Goal: Download file/media

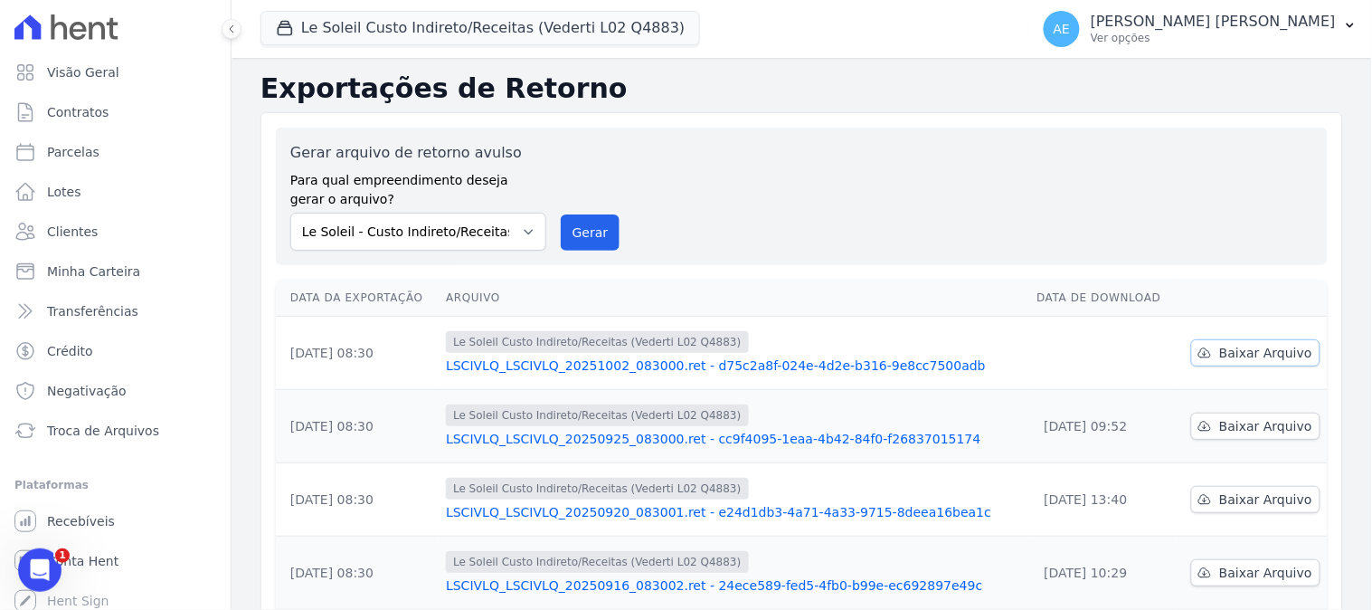
click at [1269, 356] on span "Baixar Arquivo" at bounding box center [1266, 353] width 93 height 18
click at [481, 235] on select "Le Soleil - Custo Indireto/Receitas (Vederti - L02 - Q4883) Moov Residence Resi…" at bounding box center [418, 232] width 256 height 38
select select "191ad854-da24-4806-9b95-5f144bf2de6e"
click at [290, 213] on select "Le Soleil - Custo Indireto/Receitas (Vederti - L02 - Q4883) Moov Residence Resi…" at bounding box center [418, 232] width 256 height 38
click at [585, 232] on button "Gerar" at bounding box center [591, 232] width 60 height 36
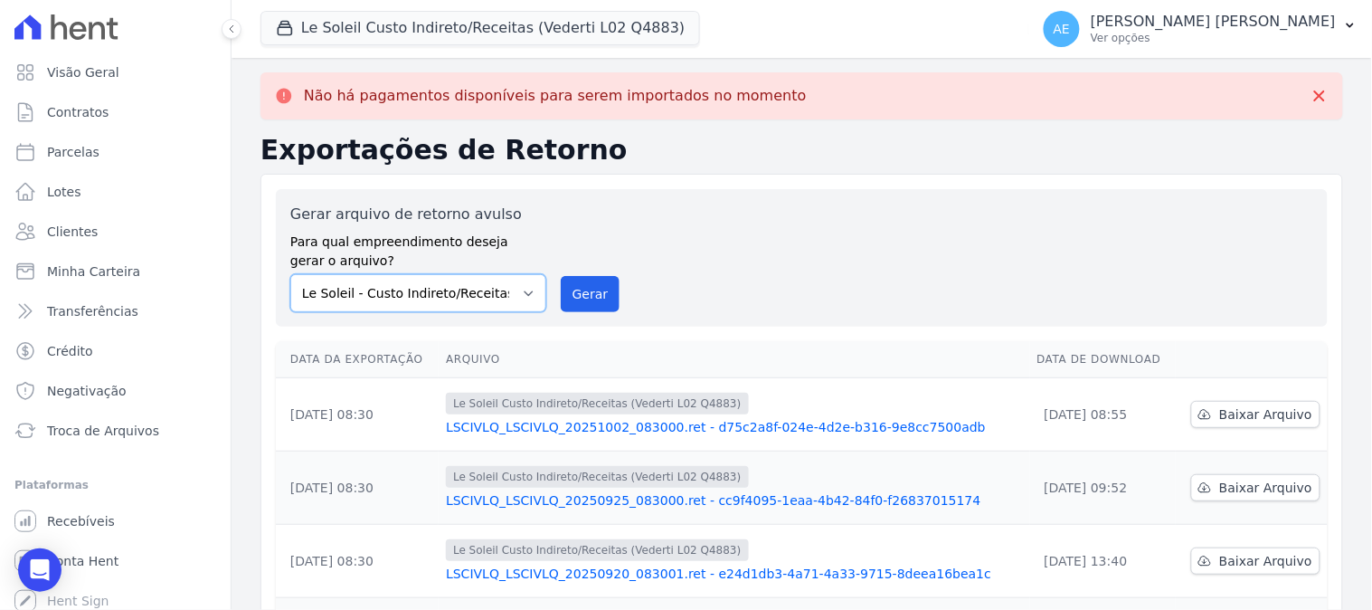
click at [507, 283] on select "Le Soleil - Custo Indireto/Receitas (Vederti - L02 - Q4883) Moov Residence Resi…" at bounding box center [418, 293] width 256 height 38
select select "dd6dd25a-53fe-40e4-9e81-219a15b0ae31"
click at [290, 274] on select "Le Soleil - Custo Indireto/Receitas (Vederti - L02 - Q4883) Moov Residence Resi…" at bounding box center [418, 293] width 256 height 38
click at [580, 297] on button "Gerar" at bounding box center [591, 294] width 60 height 36
